Goal: Find specific page/section: Find specific page/section

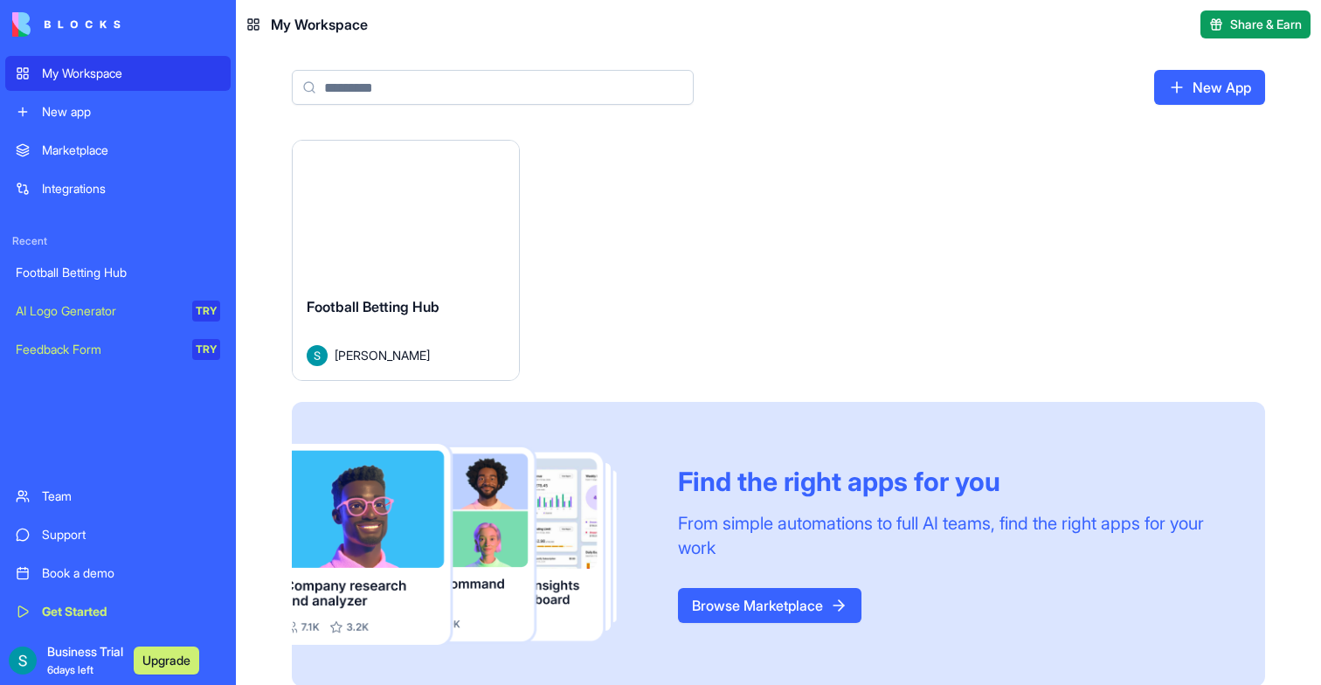
click at [458, 294] on div "Football Betting Hub [PERSON_NAME]" at bounding box center [406, 331] width 226 height 98
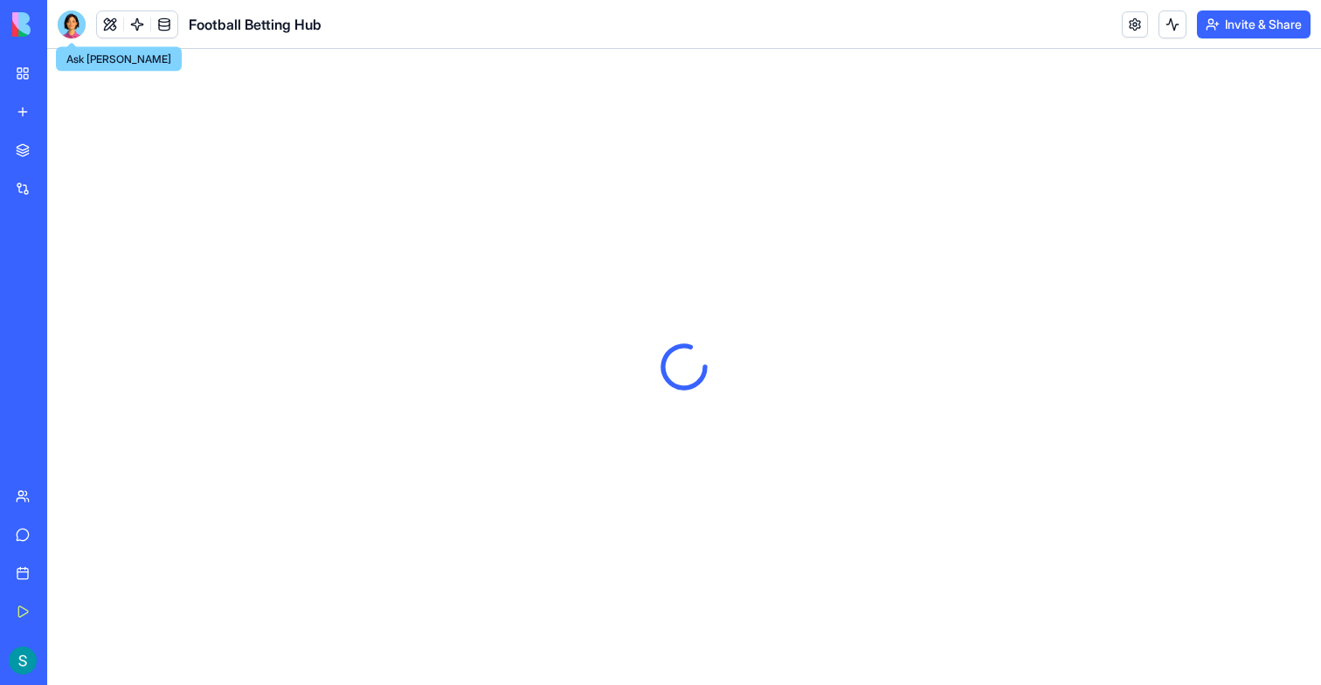
click at [73, 33] on div at bounding box center [72, 24] width 28 height 28
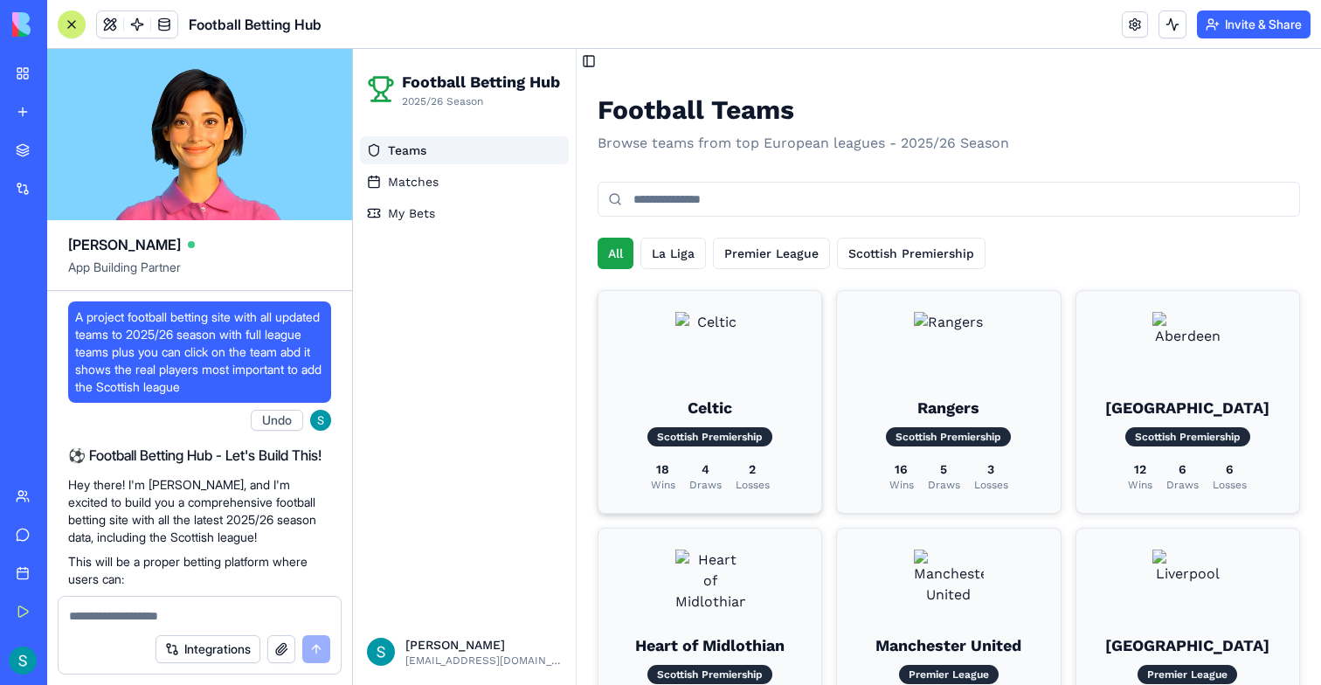
click at [781, 377] on div "Celtic Scottish Premiership 18 Wins 4 Draws 2 Losses" at bounding box center [709, 402] width 181 height 180
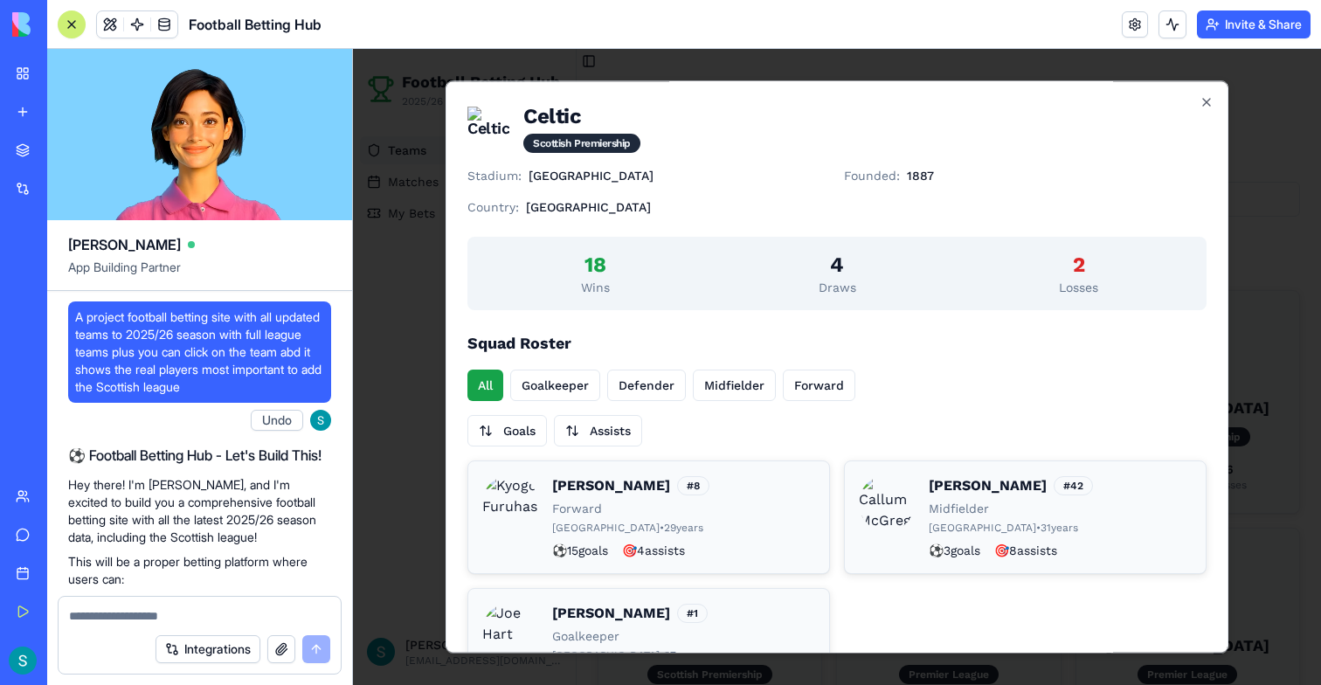
scroll to position [71, 0]
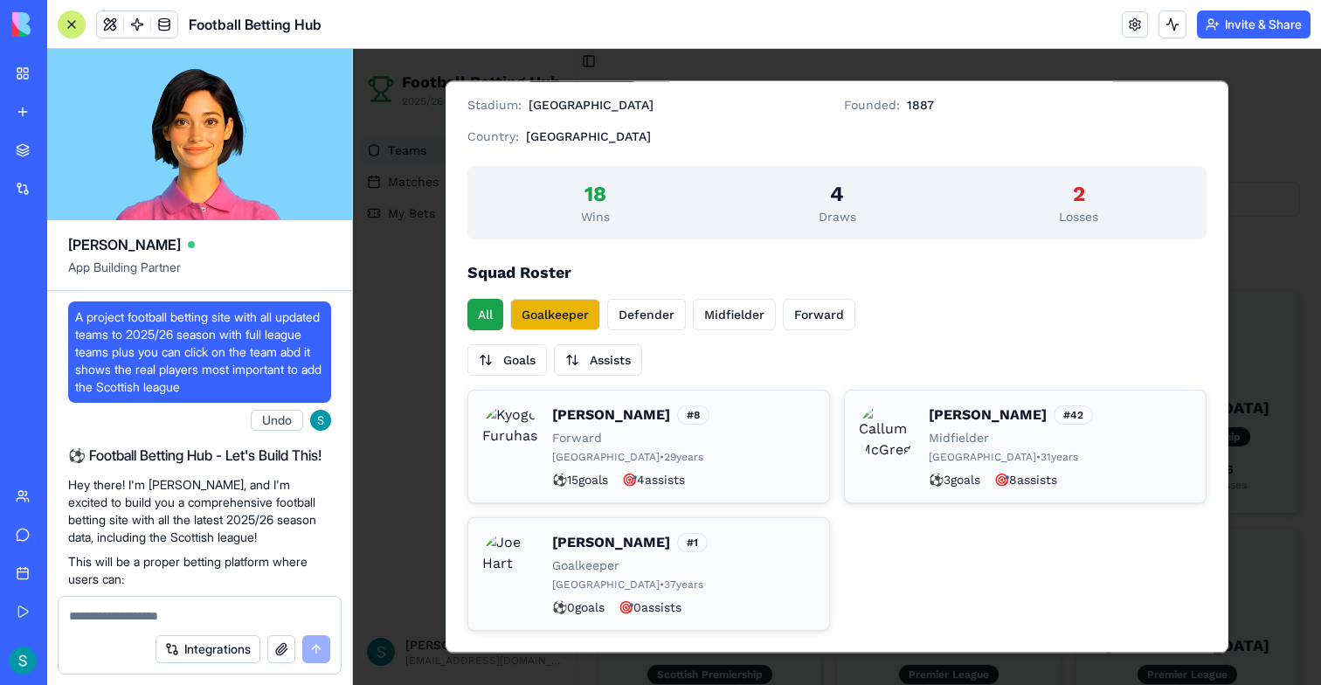
click at [564, 322] on button "Goalkeeper" at bounding box center [555, 314] width 90 height 31
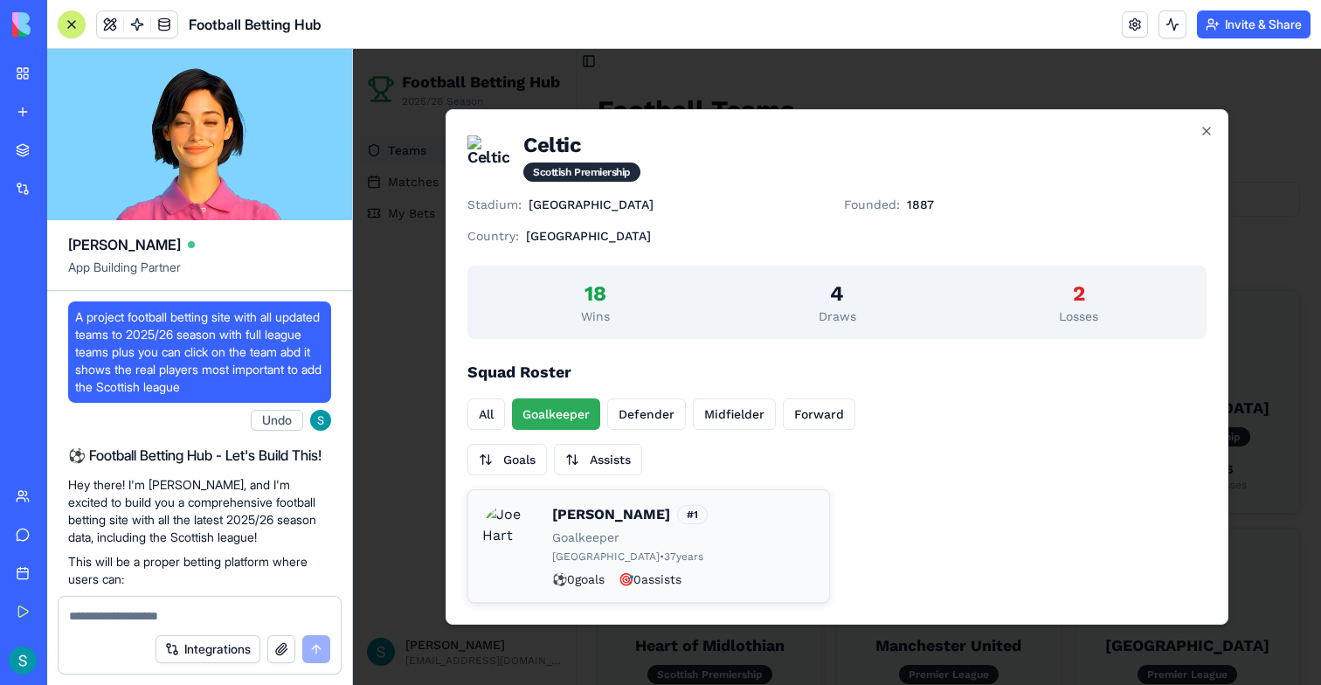
scroll to position [0, 0]
click at [459, 371] on div "Celtic Scottish Premiership Stadium: Celtic Park Founded: 1887 Country: [GEOGRA…" at bounding box center [837, 366] width 783 height 515
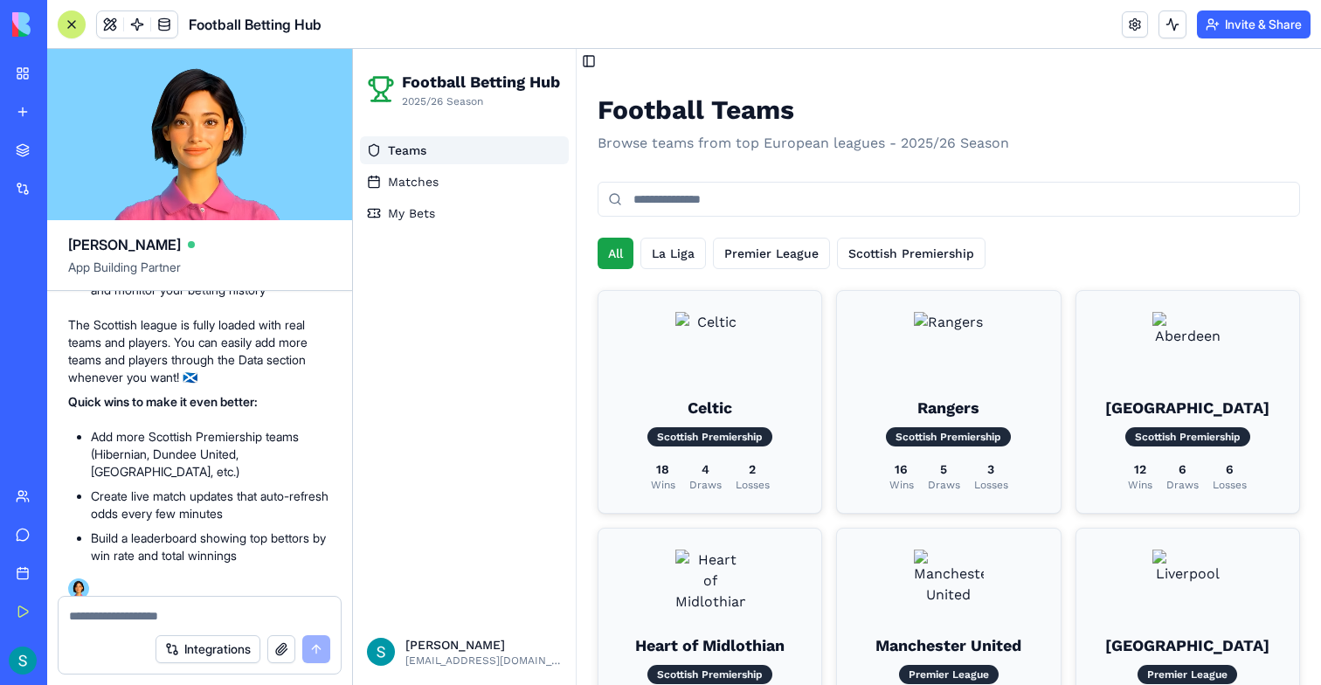
scroll to position [1348, 0]
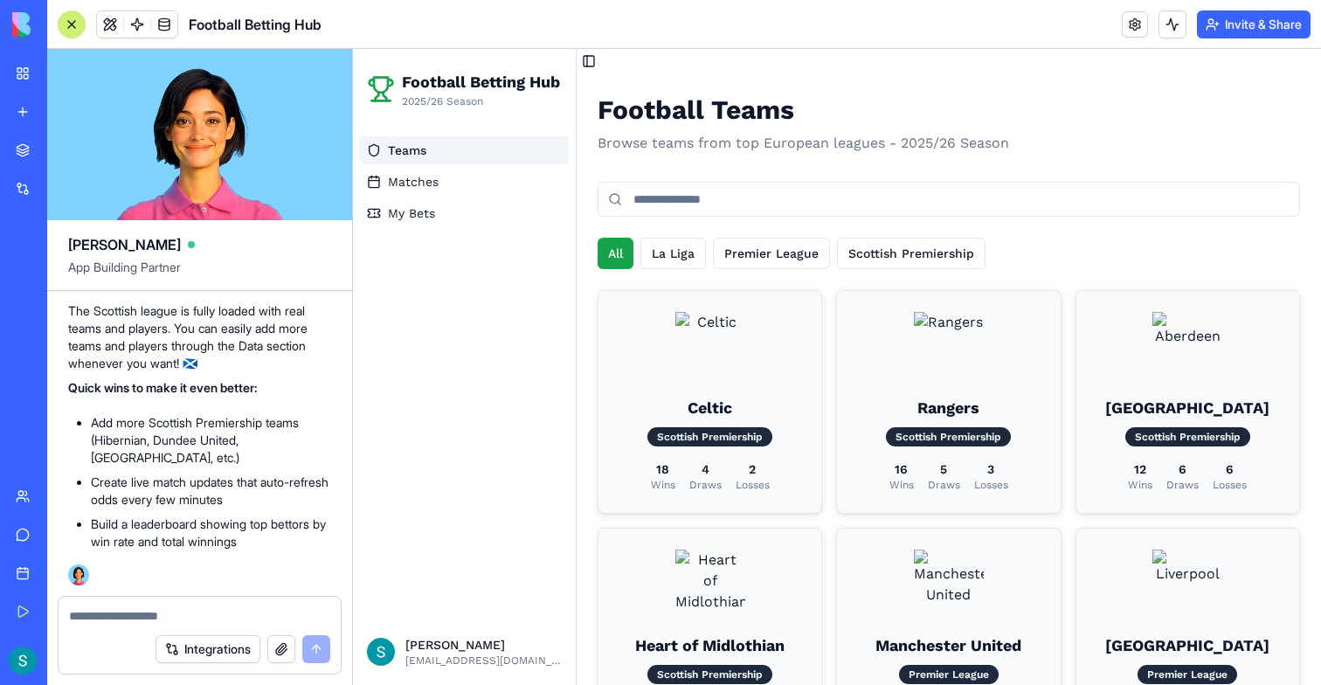
click at [24, 675] on div "Business Trial 6 days left Upgrade" at bounding box center [23, 660] width 23 height 35
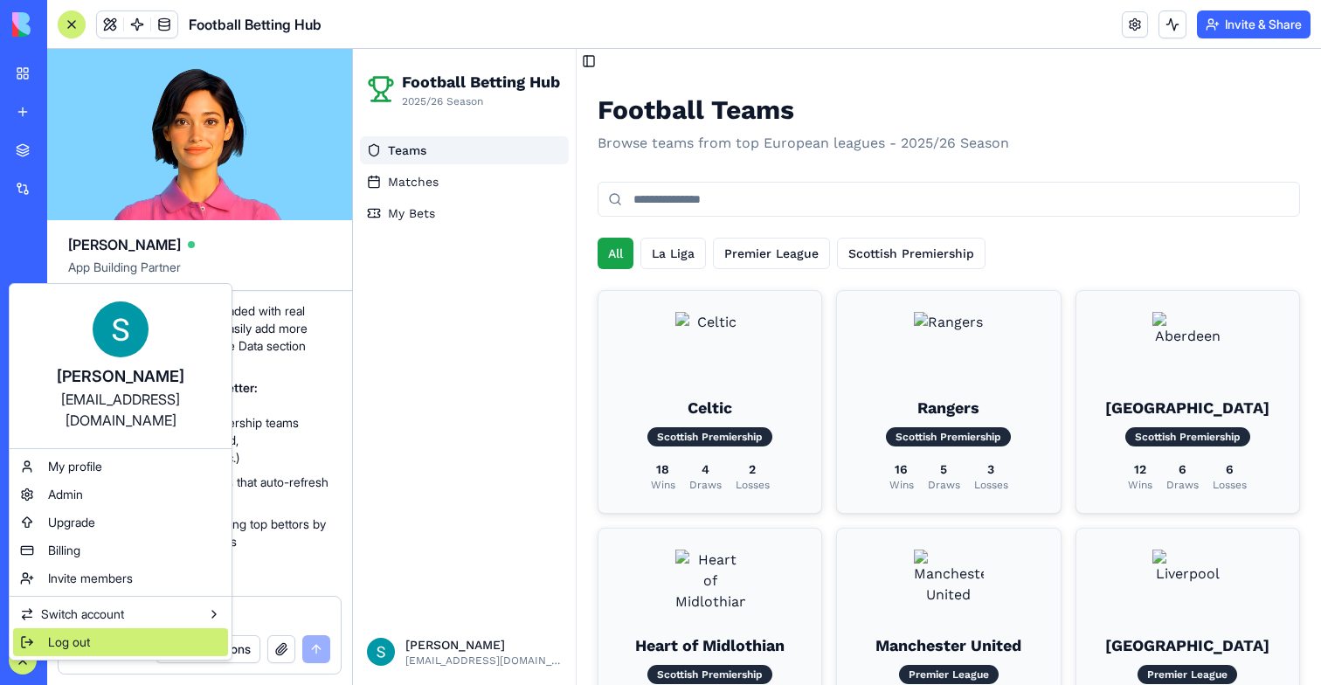
click at [69, 633] on span "Log out" at bounding box center [69, 641] width 42 height 17
